Goal: Transaction & Acquisition: Purchase product/service

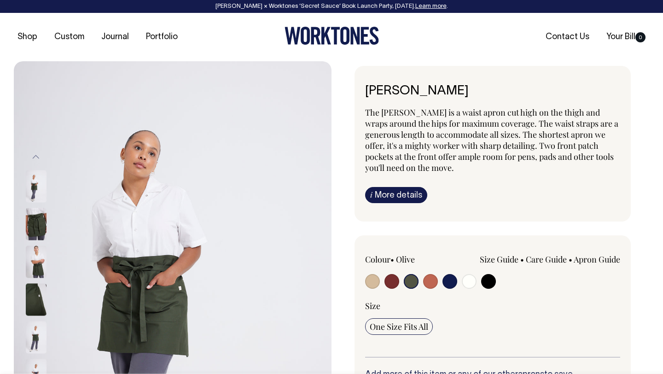
select select "Olive"
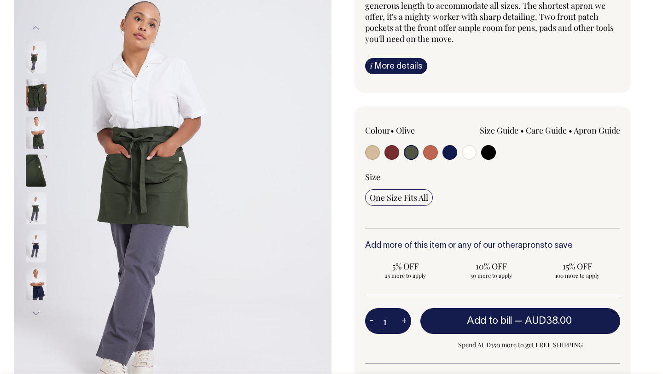
click at [405, 320] on button "+" at bounding box center [404, 321] width 14 height 18
type input "2"
click at [405, 320] on button "+" at bounding box center [404, 321] width 14 height 18
type input "3"
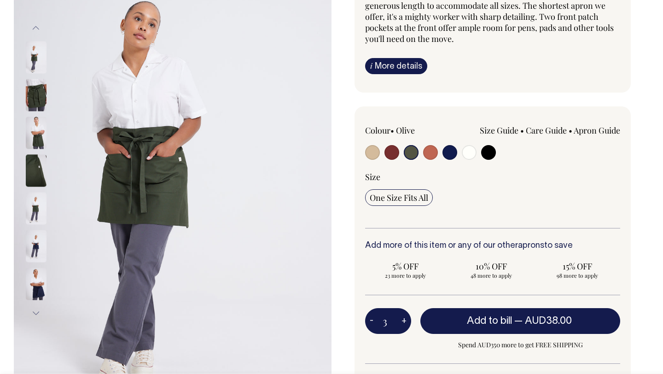
type input "3"
click at [405, 320] on button "+" at bounding box center [404, 321] width 14 height 18
type input "4"
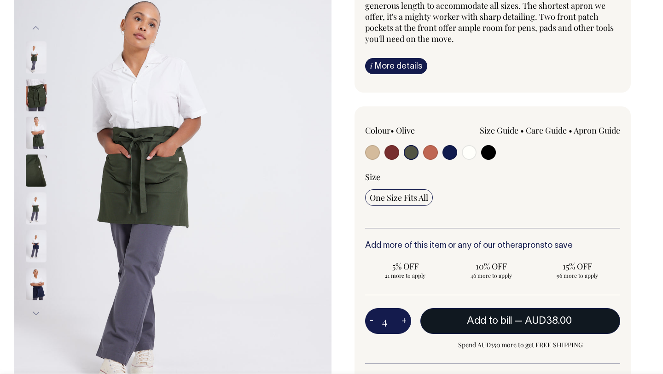
click at [463, 320] on button "Add to bill — AUD38.00" at bounding box center [520, 321] width 200 height 26
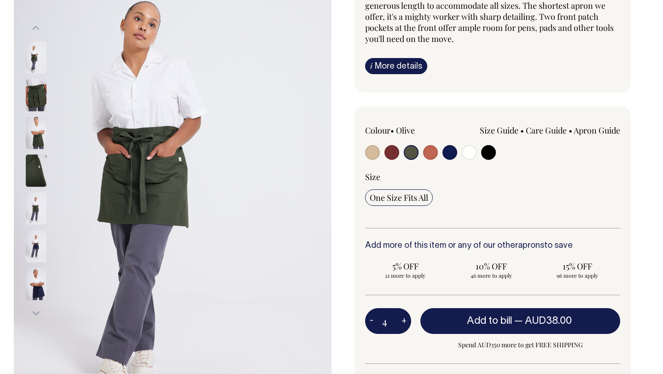
type input "1"
